Goal: Check status: Check status

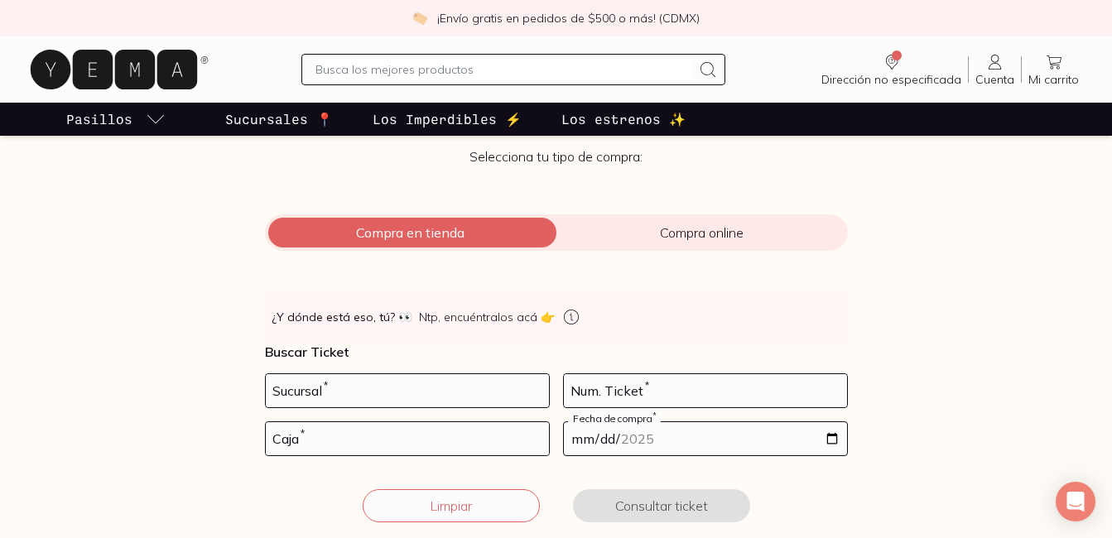
drag, startPoint x: 0, startPoint y: 0, endPoint x: 264, endPoint y: 412, distance: 489.1
click at [265, 412] on form "Sucursal * Num. Ticket * Caja * Fecha de compra * Limpiar Consultar ticket" at bounding box center [556, 458] width 583 height 169
click at [292, 393] on input "number" at bounding box center [407, 390] width 283 height 33
type input "1"
type input "10002"
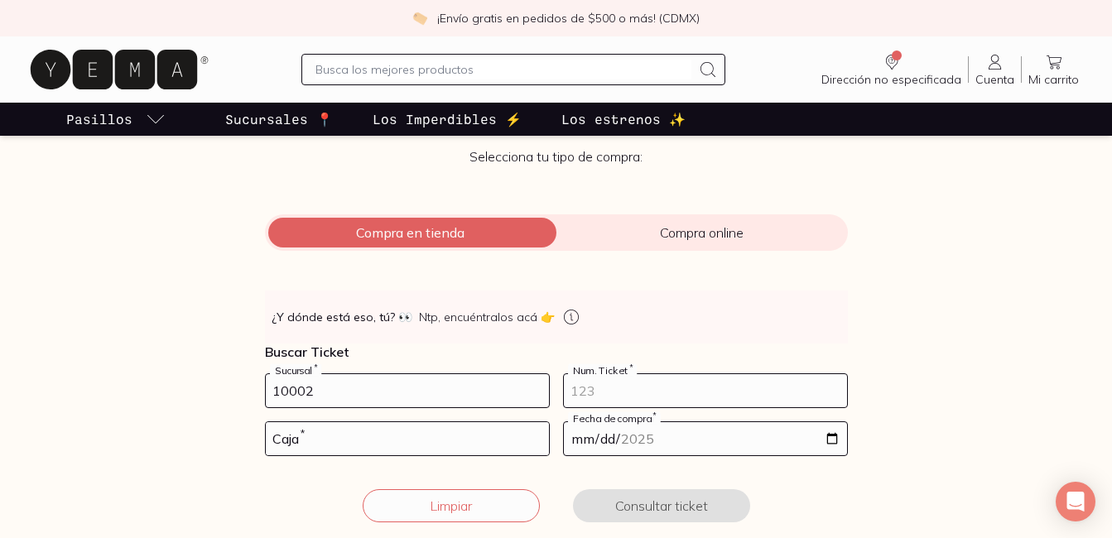
click at [711, 393] on input "number" at bounding box center [705, 390] width 283 height 33
type input "117"
click at [344, 436] on input "number" at bounding box center [407, 438] width 283 height 33
type input "01"
click at [644, 431] on input "date" at bounding box center [705, 438] width 283 height 33
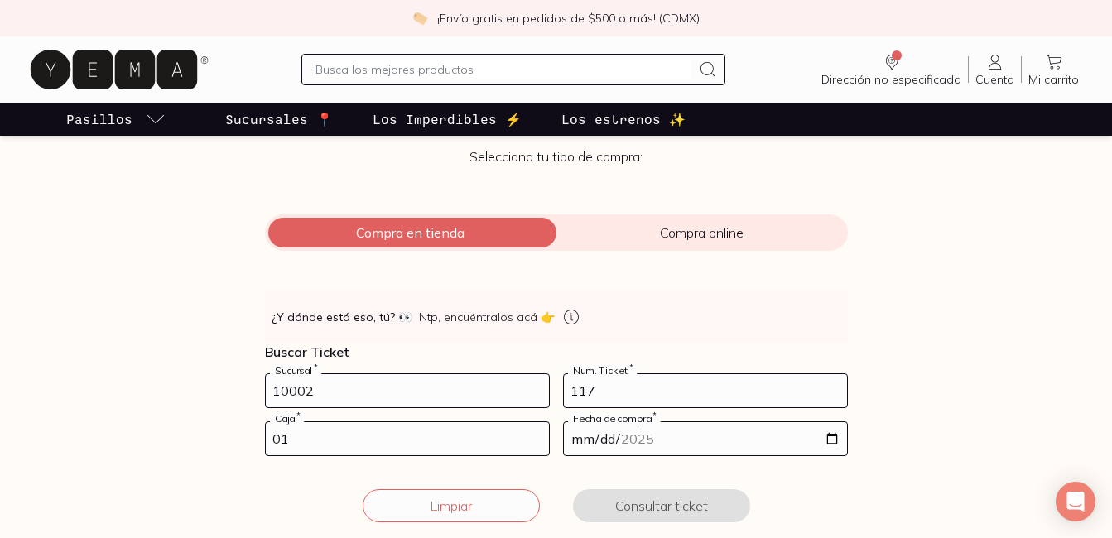
click at [837, 436] on input "date" at bounding box center [705, 438] width 283 height 33
type input "[DATE]"
click at [622, 512] on button "Consultar ticket" at bounding box center [661, 505] width 177 height 33
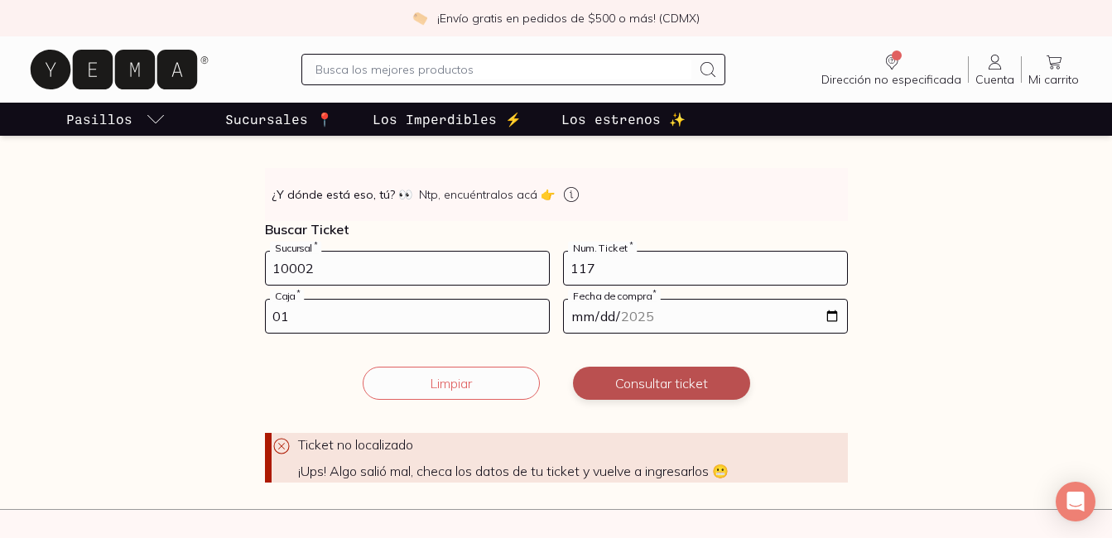
scroll to position [248, 0]
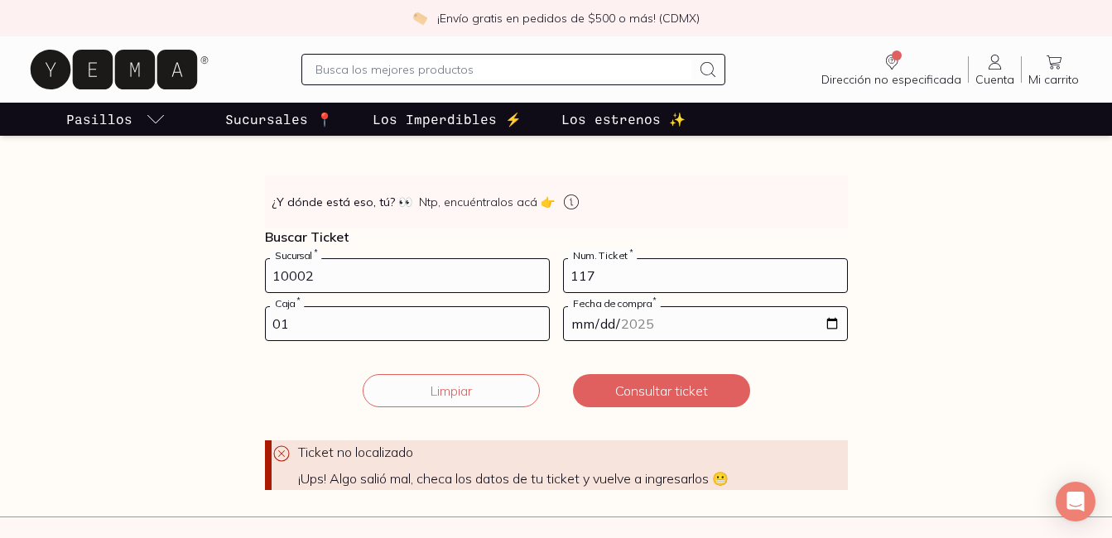
click at [289, 277] on input "10002" at bounding box center [407, 275] width 283 height 33
click at [691, 390] on button "Consultar ticket" at bounding box center [661, 390] width 177 height 33
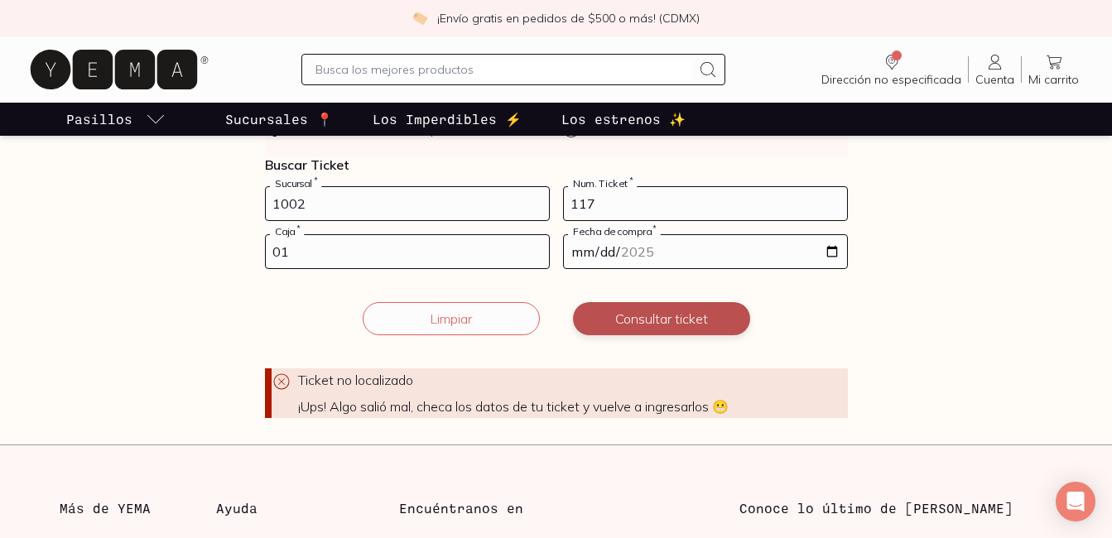
scroll to position [319, 0]
click at [296, 210] on input "1002" at bounding box center [407, 204] width 283 height 33
type input "10002"
click at [620, 301] on form "10002 Sucursal * 117 Num. Ticket * 01 Caja * [DATE] Fecha de compra * Ticket no…" at bounding box center [556, 303] width 583 height 232
click at [631, 328] on button "Consultar ticket" at bounding box center [661, 319] width 177 height 33
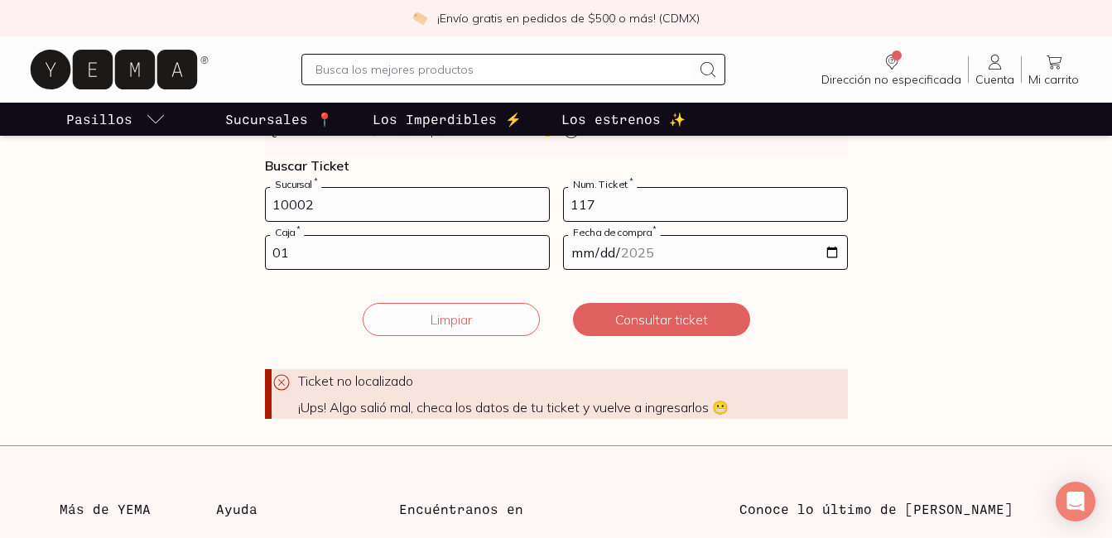
click at [523, 219] on input "10002" at bounding box center [407, 204] width 283 height 33
click at [537, 249] on input "01" at bounding box center [407, 252] width 283 height 33
